Goal: Task Accomplishment & Management: Use online tool/utility

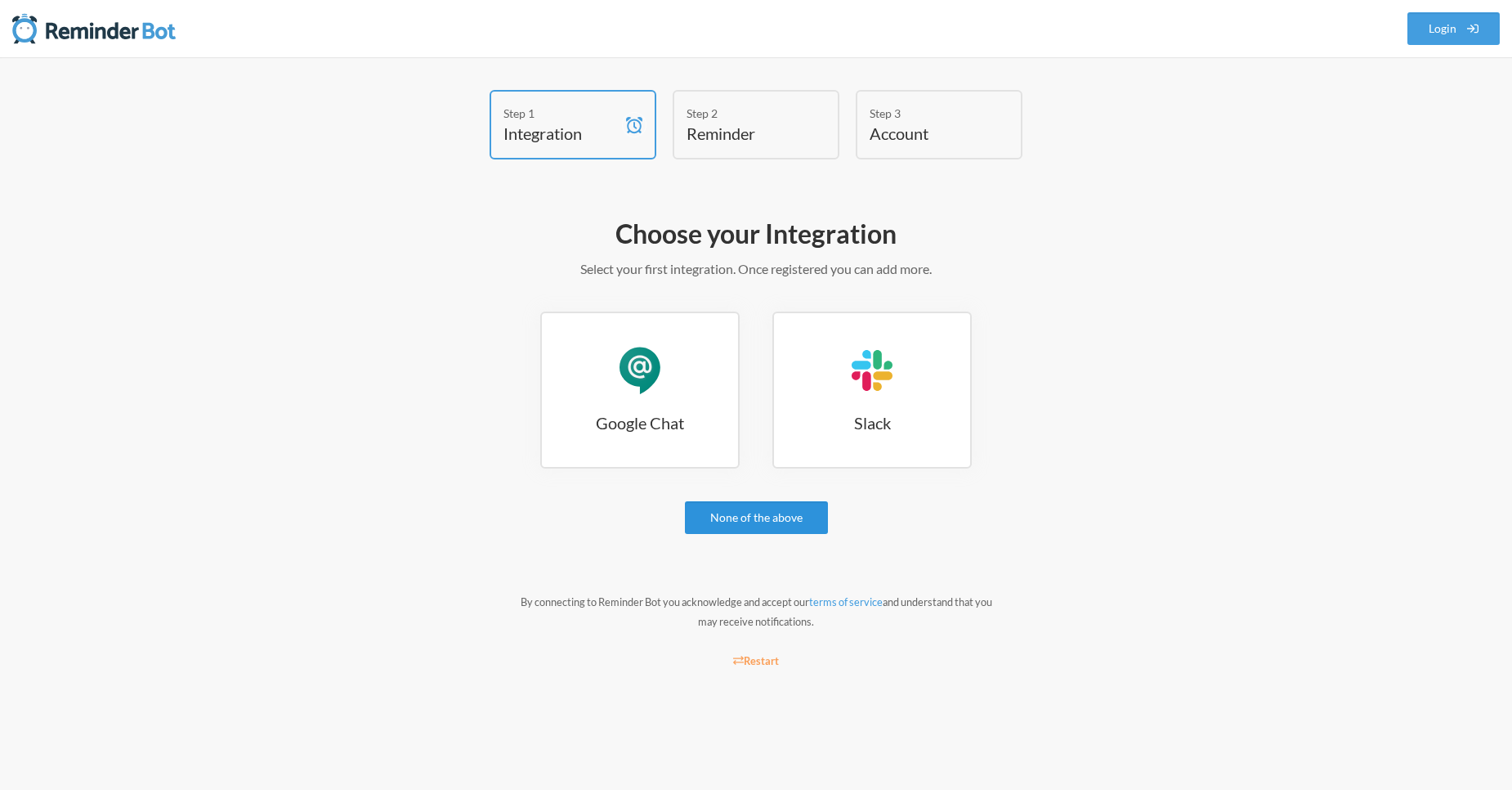
click at [758, 517] on link "None of the above" at bounding box center [756, 517] width 143 height 33
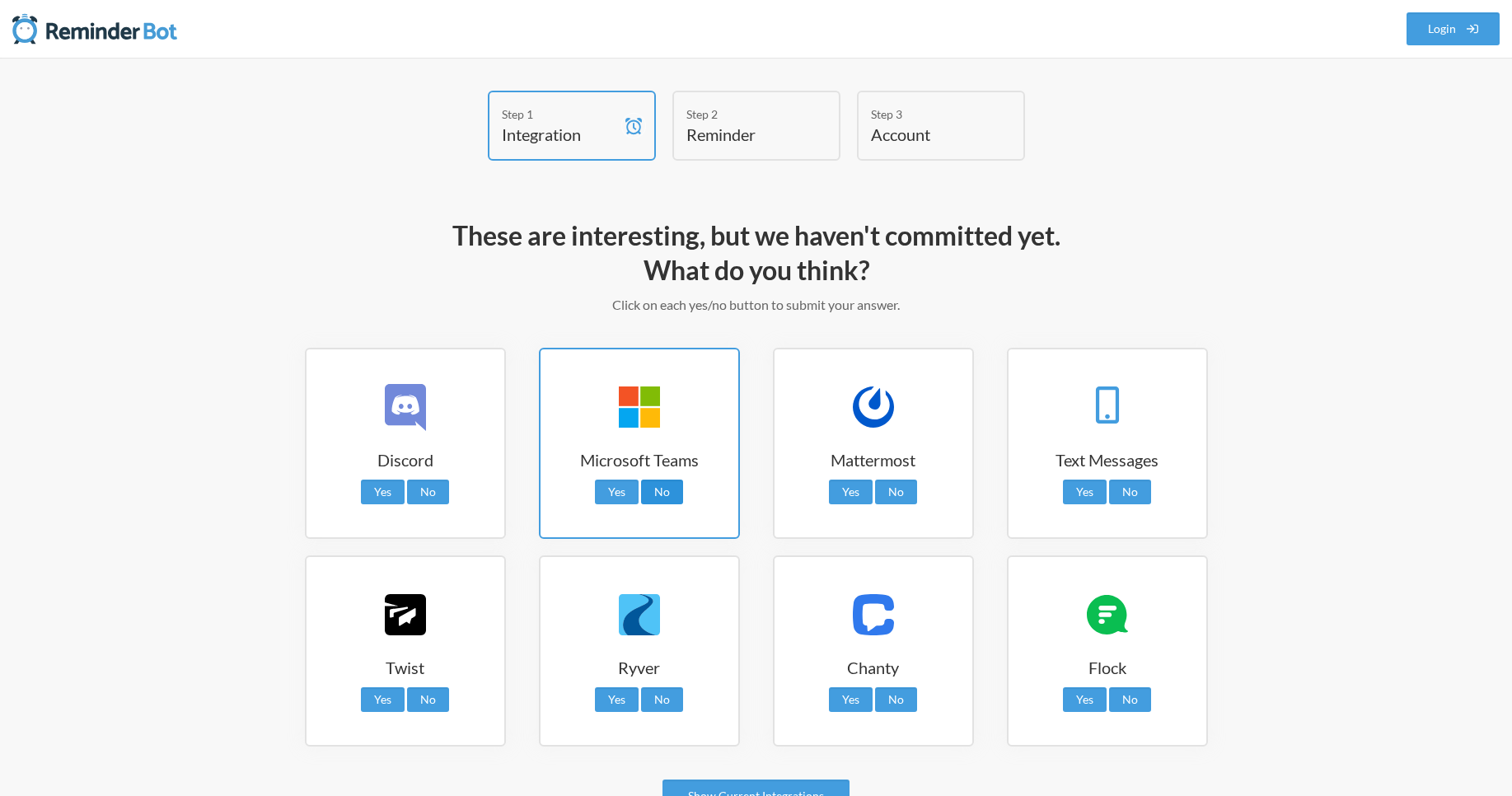
scroll to position [115, 0]
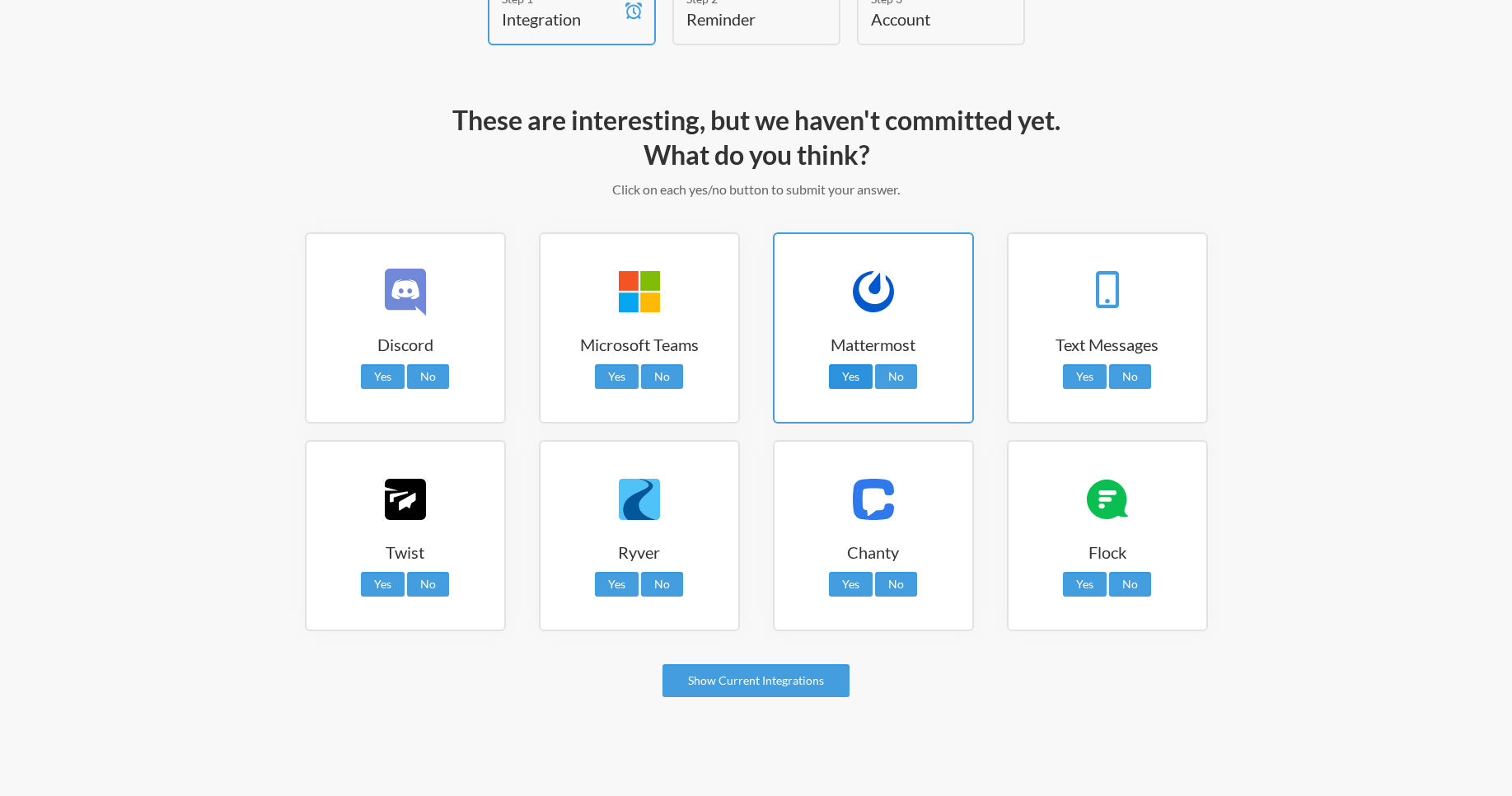
click at [852, 379] on link "Yes" at bounding box center [851, 376] width 44 height 25
click at [710, 677] on link "Show Current Integrations" at bounding box center [756, 680] width 187 height 33
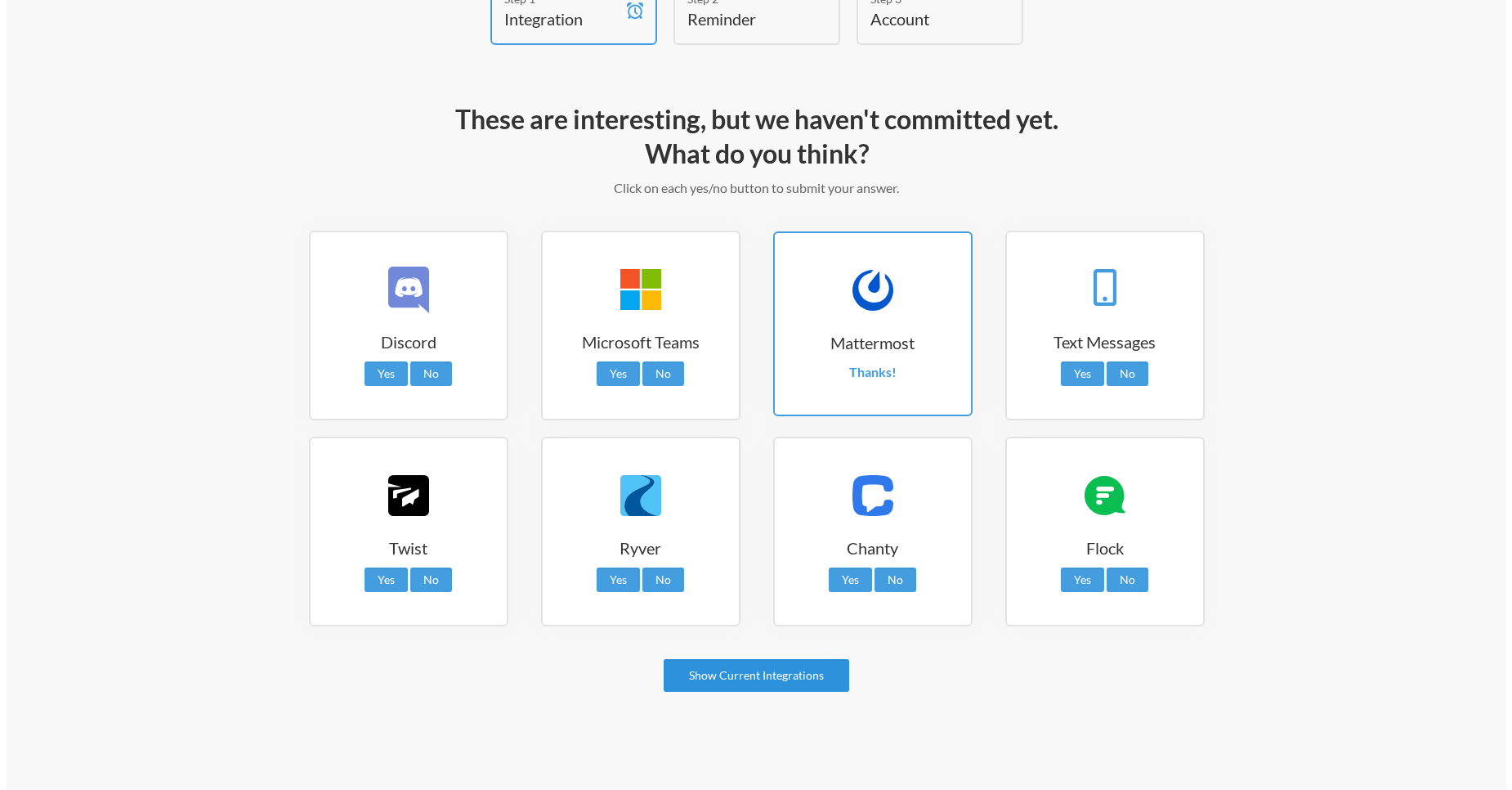
scroll to position [0, 0]
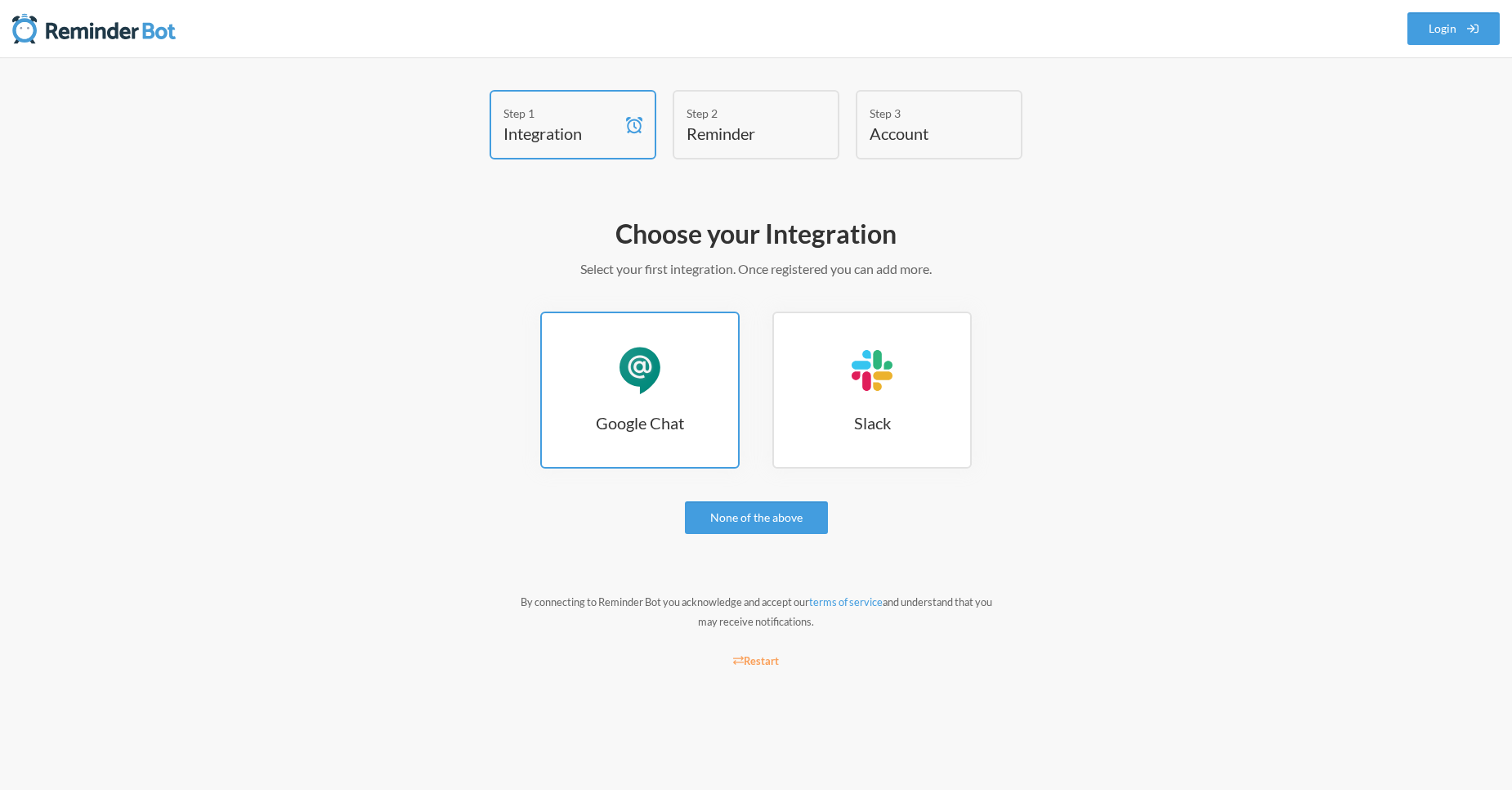
click at [674, 405] on link "Google Chat Google Chat" at bounding box center [640, 389] width 200 height 157
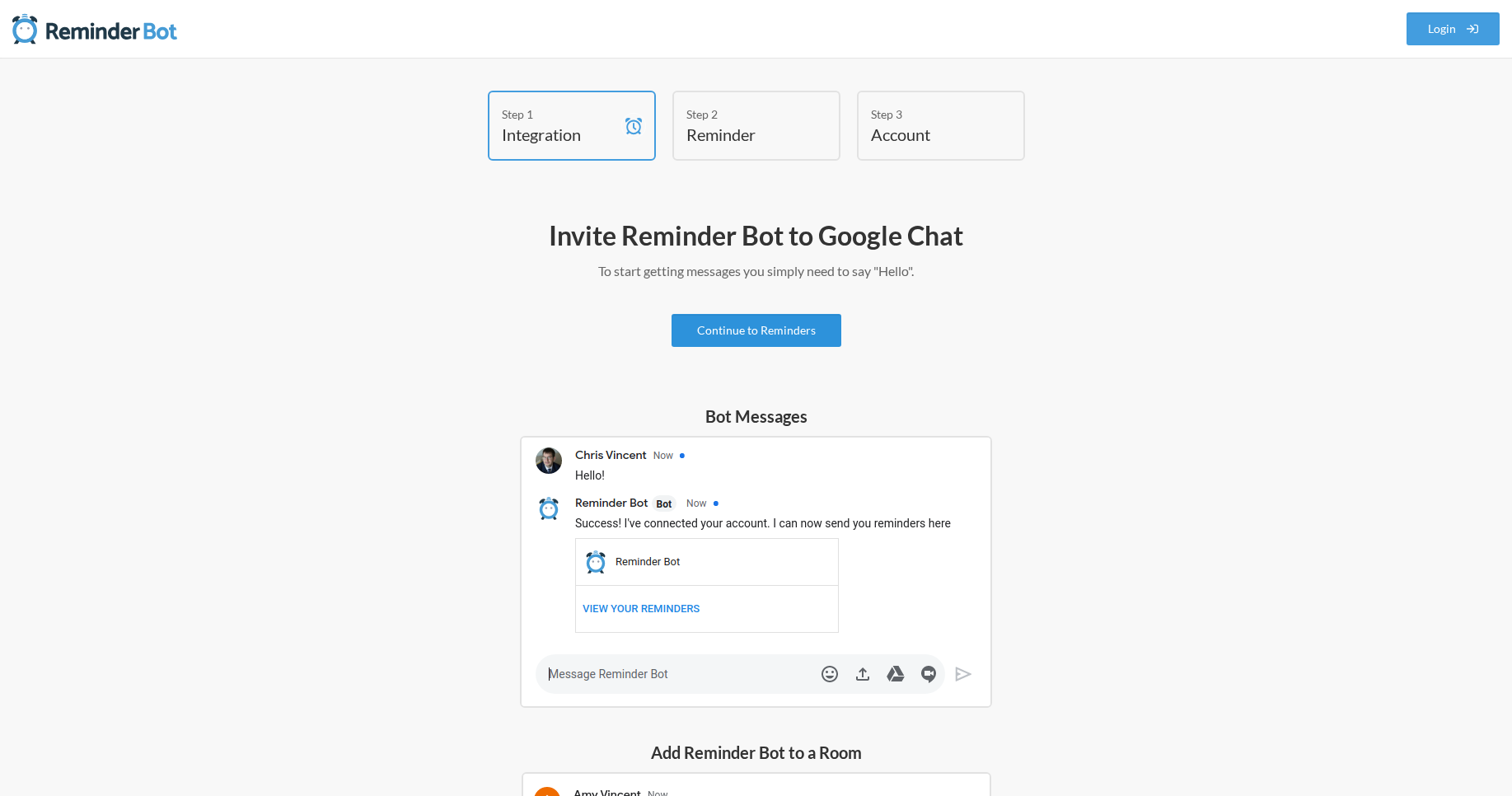
click at [748, 336] on link "Continue to Reminders" at bounding box center [756, 330] width 169 height 33
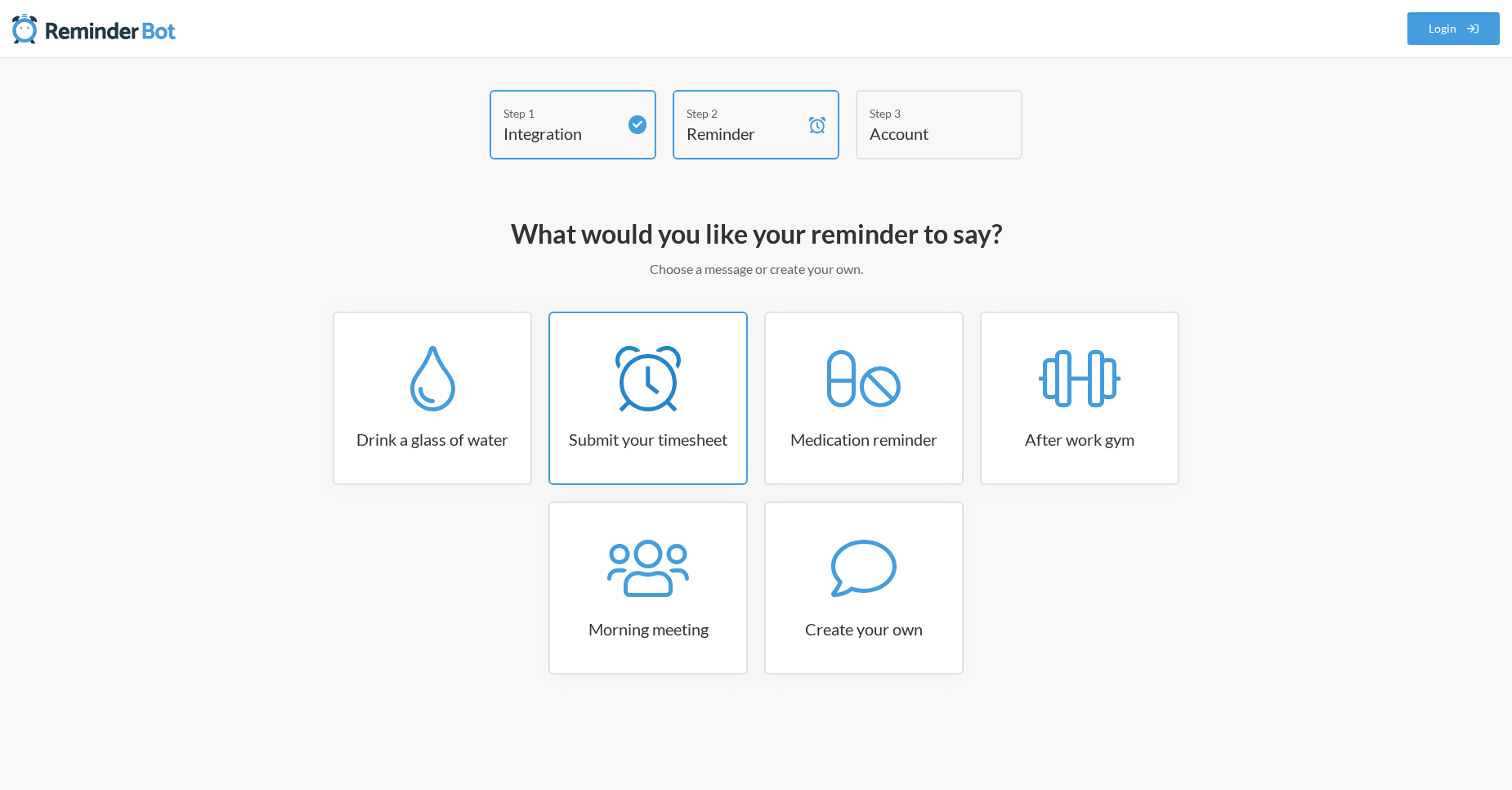
click at [636, 417] on link "Submit your timesheet" at bounding box center [648, 398] width 200 height 173
select select "15:30:00"
select select "true"
select select "16:30:00"
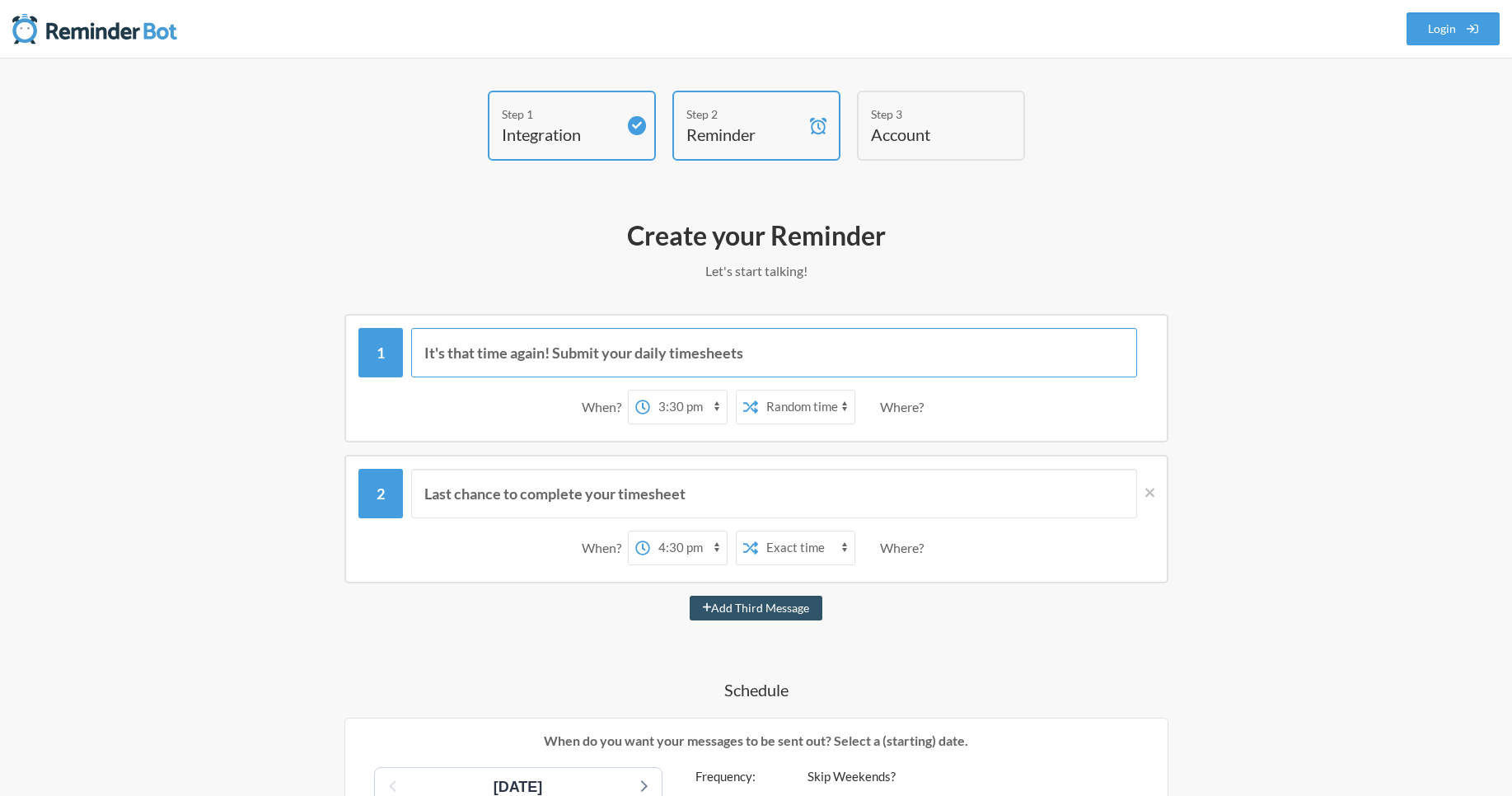
click at [724, 358] on input "It's that time again! Submit your daily timesheets" at bounding box center [775, 352] width 726 height 49
click at [715, 411] on select "12:00 am 12:15 am 12:30 am 12:45 am 1:00 am 1:15 am 1:30 am 1:45 am 2:00 am 2:1…" at bounding box center [688, 407] width 77 height 33
select select "17:00:00"
click at [650, 391] on select "12:00 am 12:15 am 12:30 am 12:45 am 1:00 am 1:15 am 1:30 am 1:45 am 2:00 am 2:1…" at bounding box center [688, 407] width 77 height 33
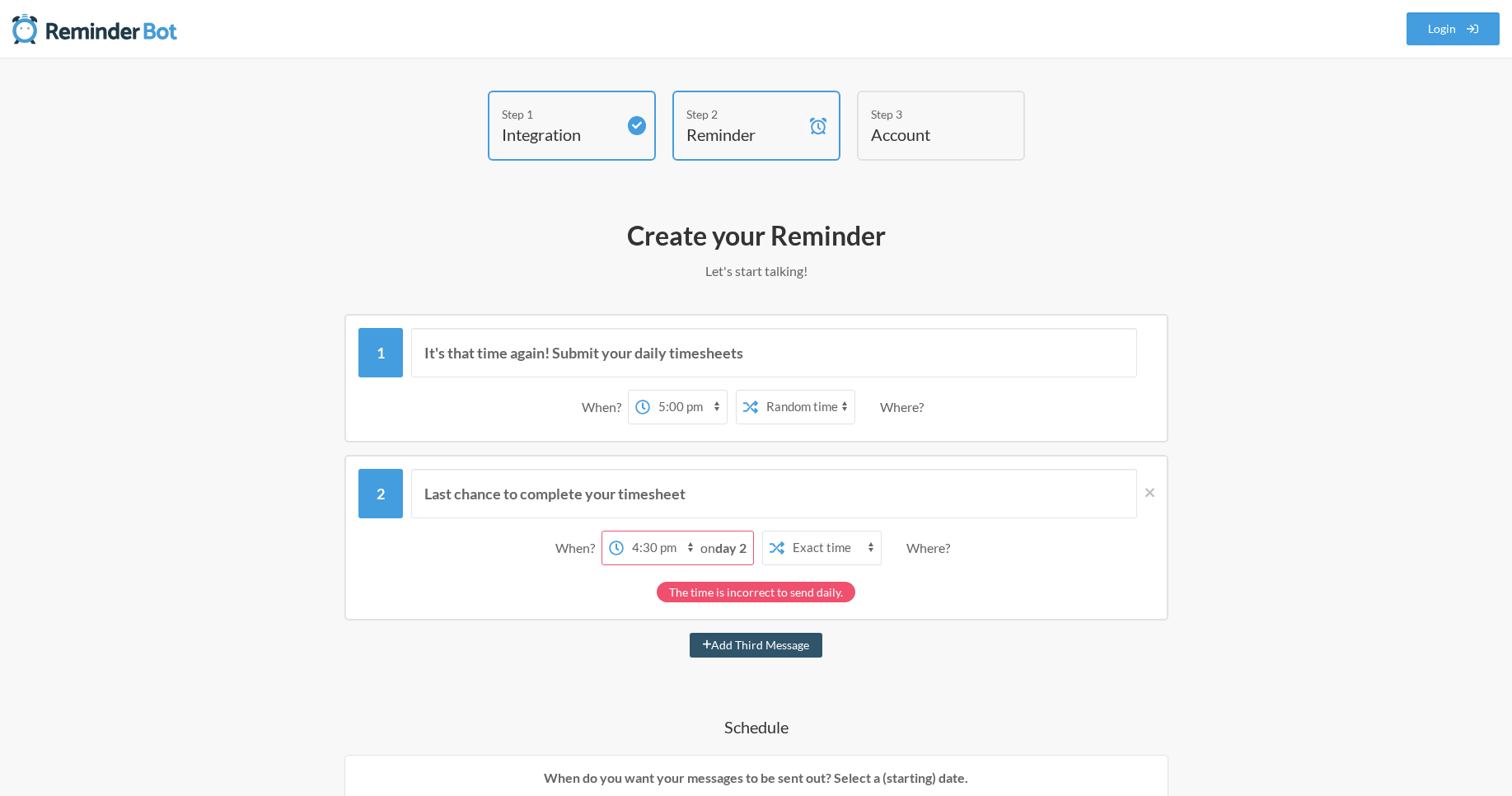
select select "17:30:00"
click at [649, 532] on select "12:00 am 12:15 am 12:30 am 12:45 am 1:00 am 1:15 am 1:30 am 1:45 am 2:00 am 2:1…" at bounding box center [662, 548] width 77 height 33
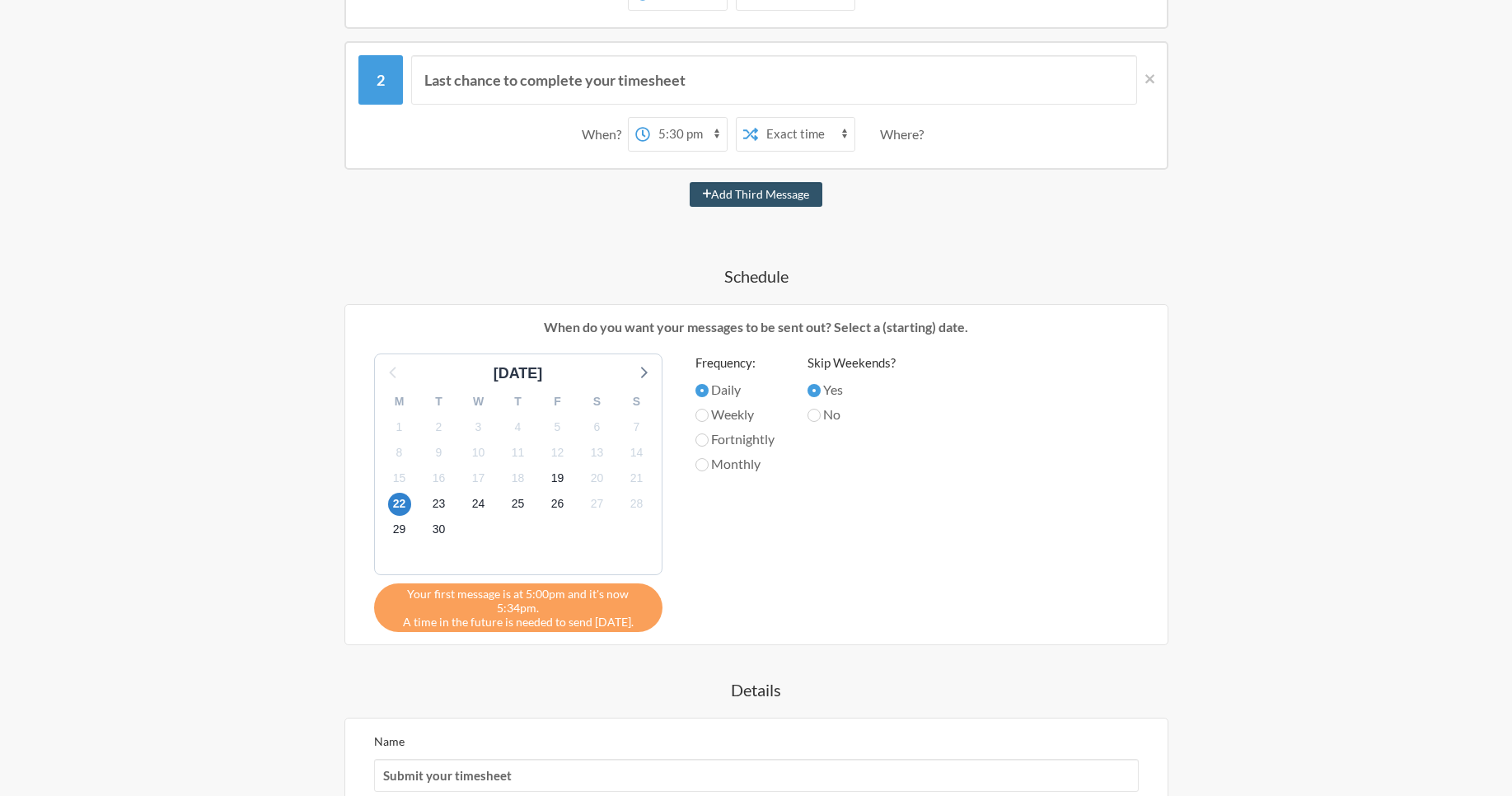
scroll to position [659, 0]
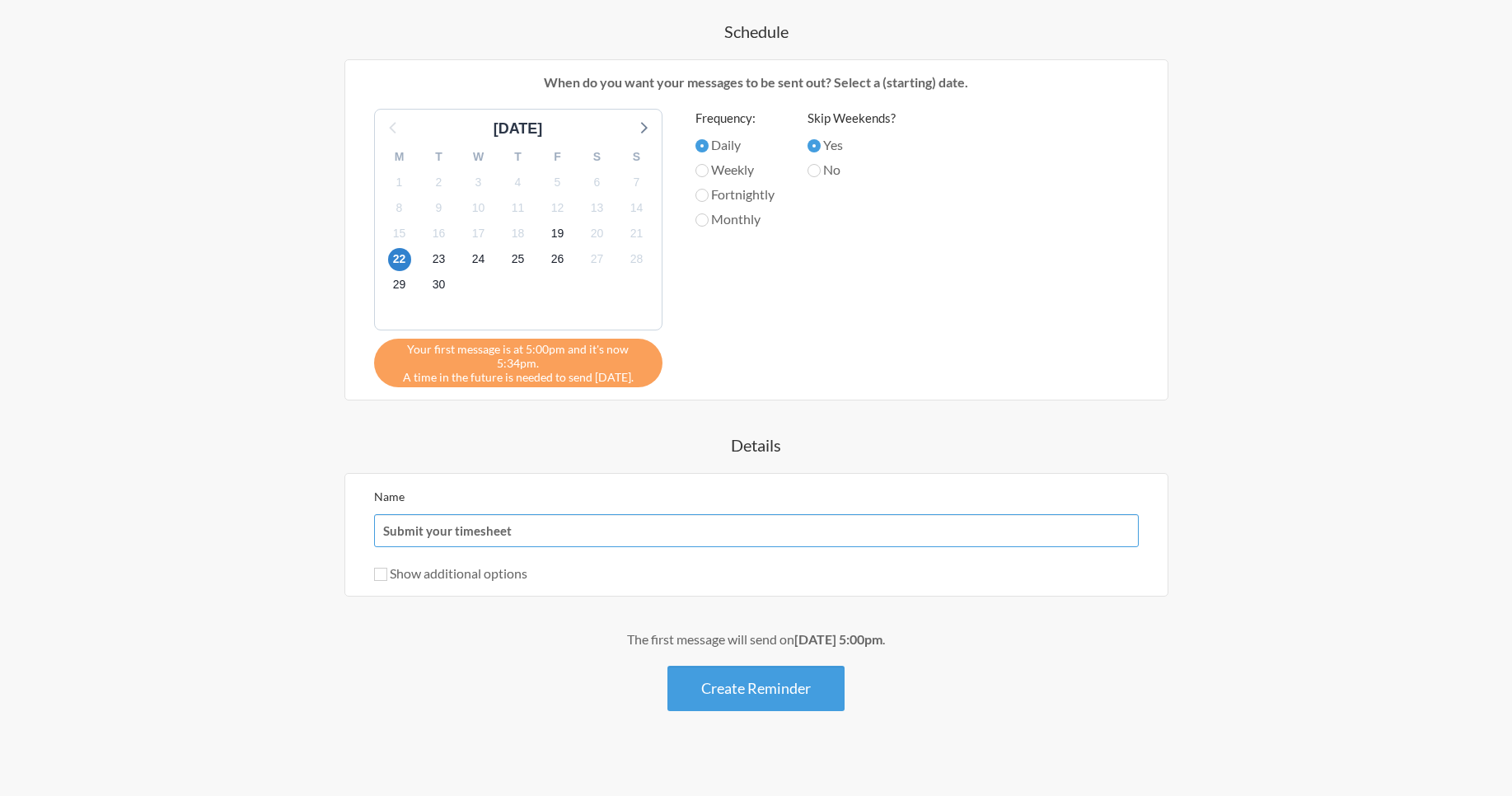
click at [641, 519] on input "Submit your timesheet" at bounding box center [756, 531] width 764 height 33
click at [736, 678] on button "Create Reminder" at bounding box center [756, 688] width 177 height 45
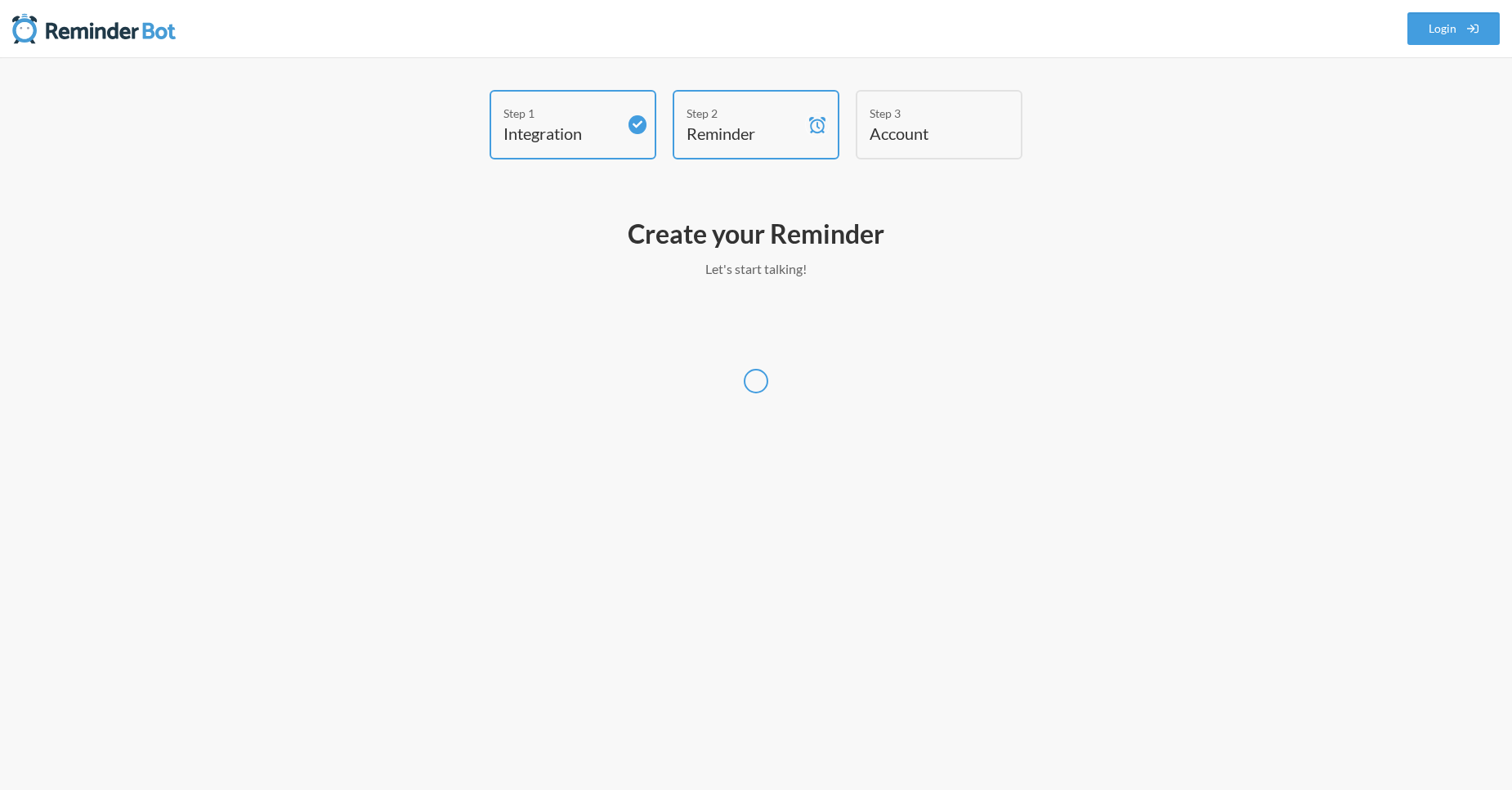
select select "UTC"
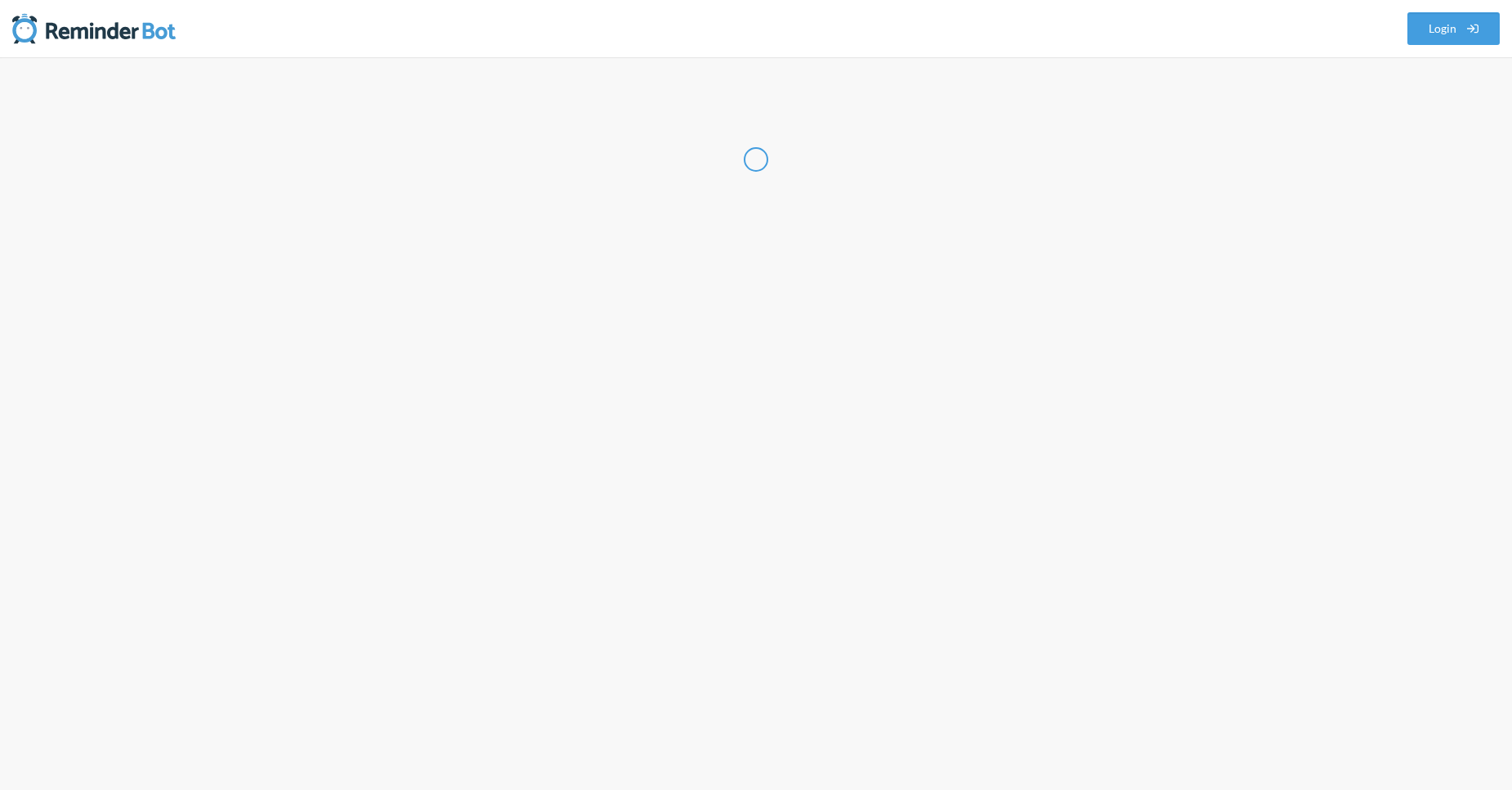
select select "IN"
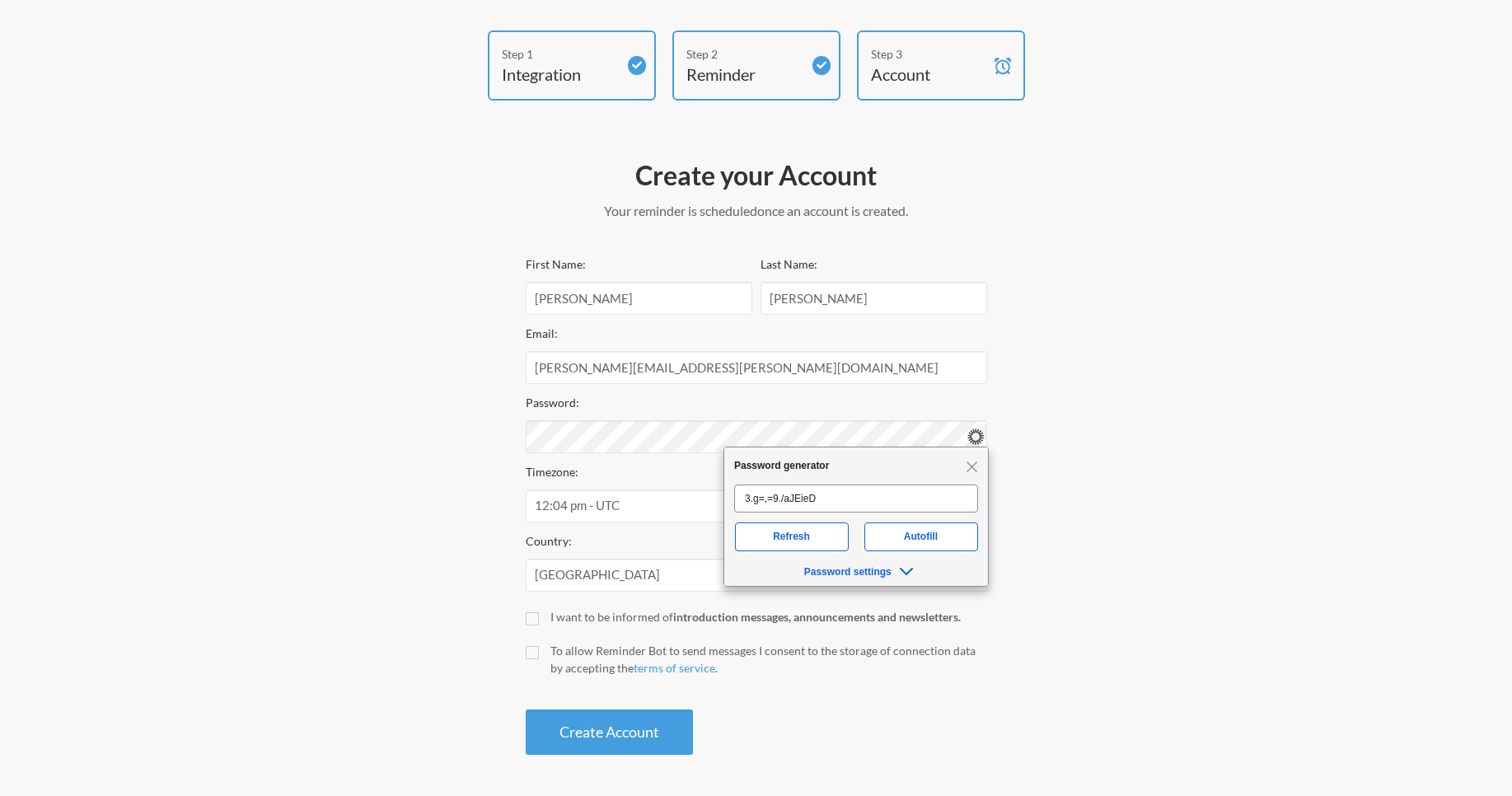
click at [1046, 425] on div "Step 1 Integration Step 2 Reminder Step 3 Account Create your Account Your remi…" at bounding box center [756, 396] width 989 height 732
click at [1056, 414] on div "Step 1 Integration Step 2 Reminder Step 3 Account Create your Account Your remi…" at bounding box center [756, 396] width 989 height 732
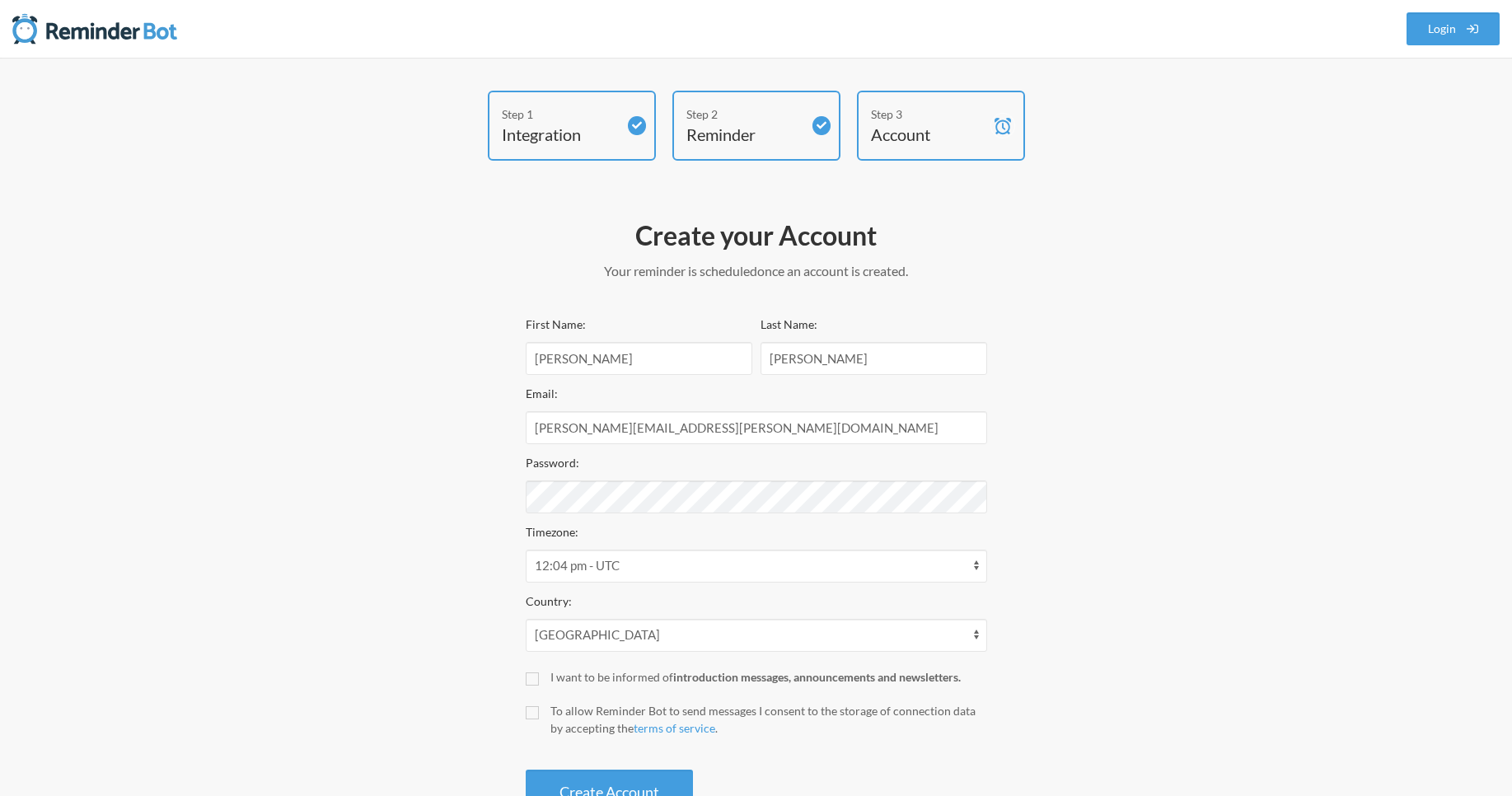
select select "17:00:00"
select select "true"
select select "17:30:00"
